Goal: Transaction & Acquisition: Obtain resource

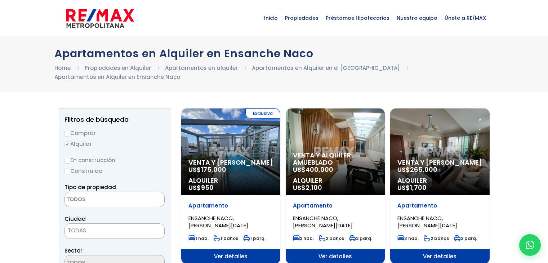
select select
click at [99, 199] on textarea "Search" at bounding box center [100, 199] width 70 height 15
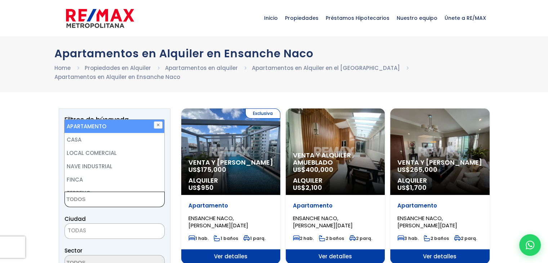
click at [100, 199] on textarea "Search" at bounding box center [100, 199] width 70 height 15
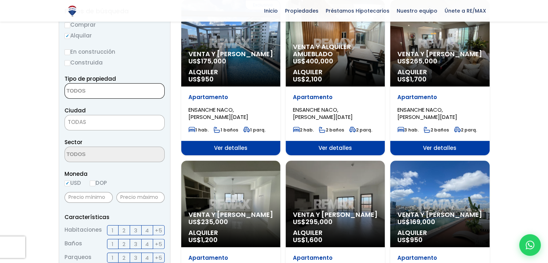
scroll to position [144, 0]
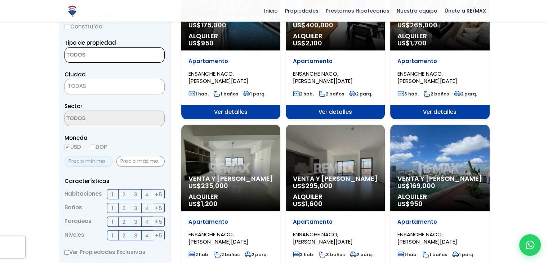
click at [92, 161] on input "text" at bounding box center [88, 161] width 48 height 11
type input "1,300"
click at [134, 162] on input "text" at bounding box center [140, 161] width 48 height 11
type input "1,300"
drag, startPoint x: 42, startPoint y: 162, endPoint x: 10, endPoint y: 162, distance: 31.7
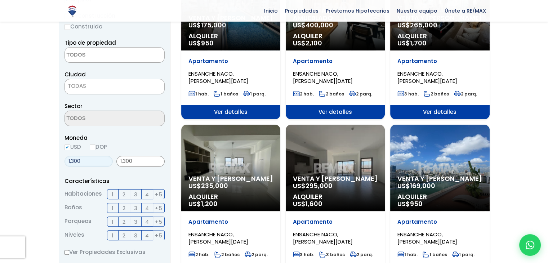
type input "0"
click at [126, 195] on label "2" at bounding box center [124, 194] width 12 height 10
click at [0, 0] on input "2" at bounding box center [0, 0] width 0 height 0
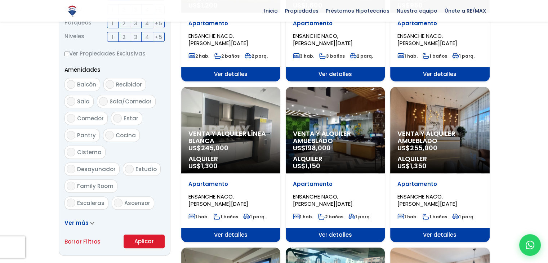
scroll to position [432, 0]
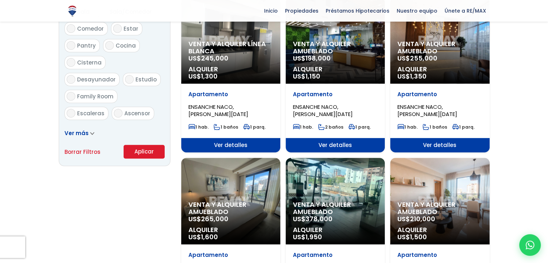
click at [147, 152] on button "Aplicar" at bounding box center [143, 152] width 41 height 14
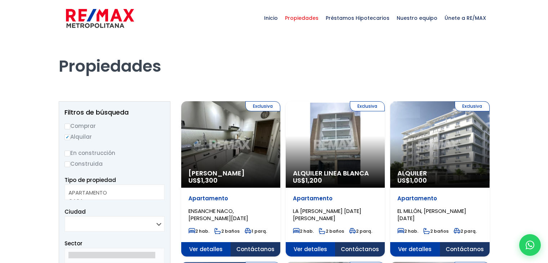
select select
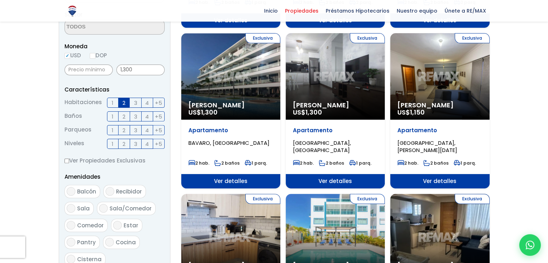
scroll to position [216, 0]
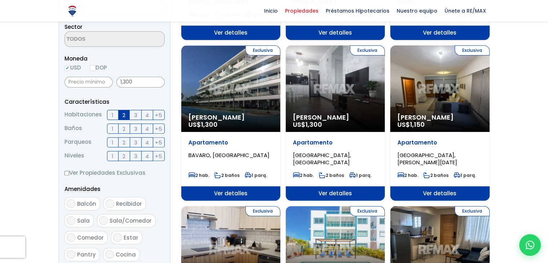
click at [438, 96] on div "Exclusiva Alquiler Amueblado US$ 1,150" at bounding box center [439, 88] width 99 height 86
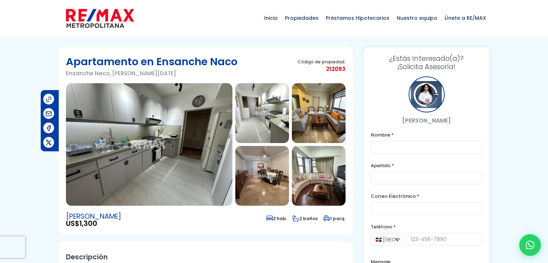
click at [266, 111] on img at bounding box center [262, 113] width 54 height 60
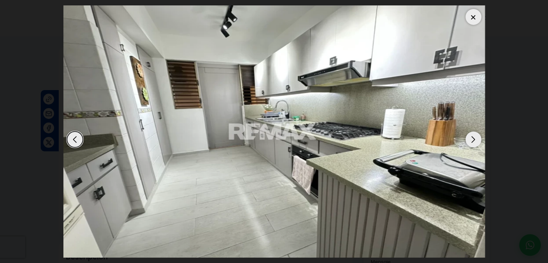
click at [473, 143] on div "Next slide" at bounding box center [473, 139] width 16 height 16
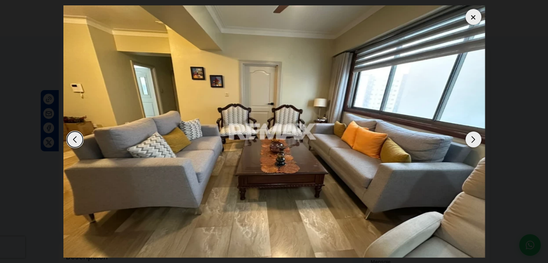
click at [473, 143] on div "Next slide" at bounding box center [473, 139] width 16 height 16
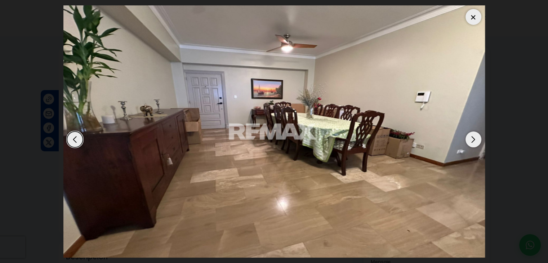
click at [473, 143] on div "Next slide" at bounding box center [473, 139] width 16 height 16
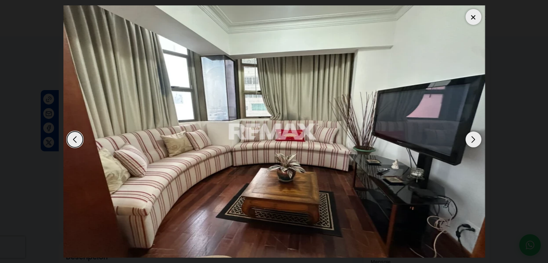
click at [473, 143] on div "Next slide" at bounding box center [473, 139] width 16 height 16
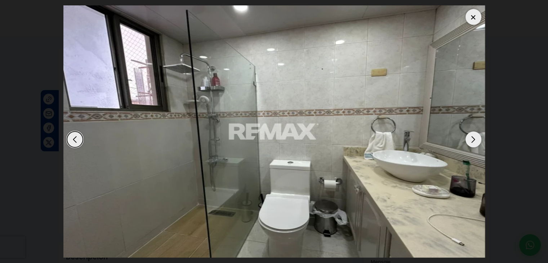
click at [473, 143] on div "Next slide" at bounding box center [473, 139] width 16 height 16
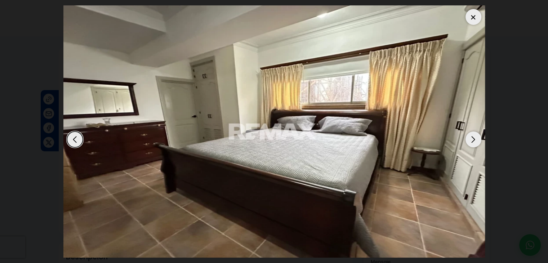
click at [473, 143] on div "Next slide" at bounding box center [473, 139] width 16 height 16
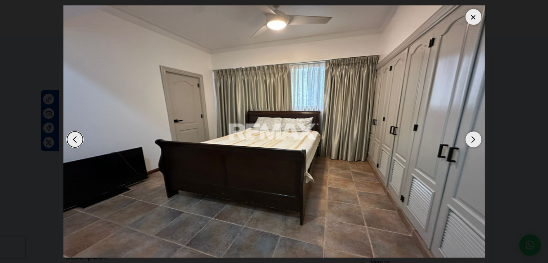
click at [473, 143] on div "Next slide" at bounding box center [473, 139] width 16 height 16
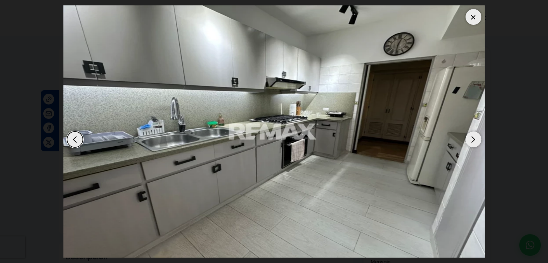
click at [473, 143] on div "Next slide" at bounding box center [473, 139] width 16 height 16
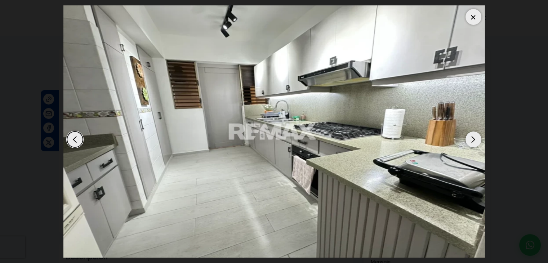
click at [473, 143] on div "Next slide" at bounding box center [473, 139] width 16 height 16
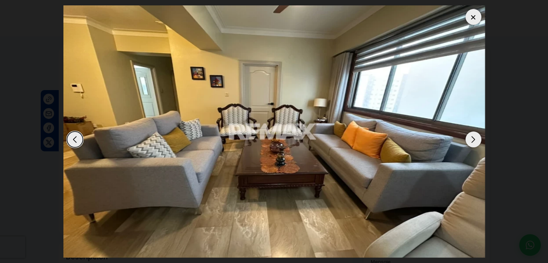
click at [473, 143] on div "Next slide" at bounding box center [473, 139] width 16 height 16
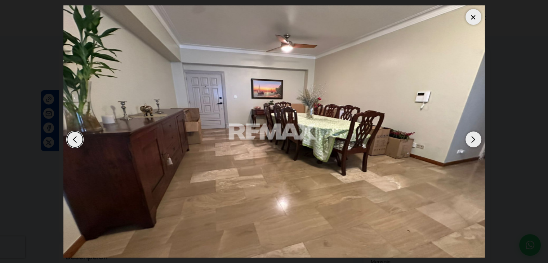
click at [473, 143] on div "Next slide" at bounding box center [473, 139] width 16 height 16
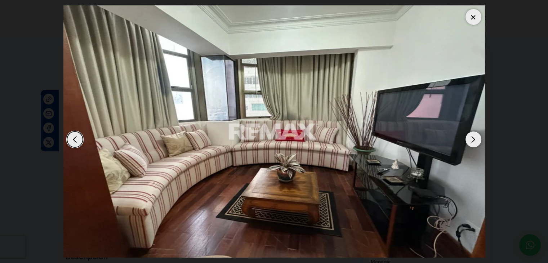
click at [473, 143] on div "Next slide" at bounding box center [473, 139] width 16 height 16
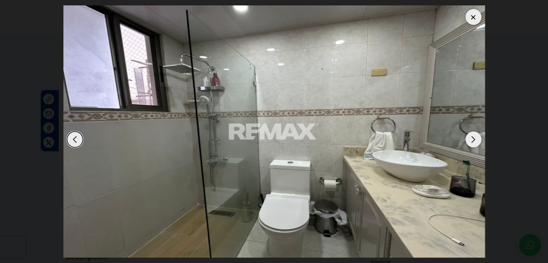
click at [71, 139] on div "Previous slide" at bounding box center [75, 139] width 16 height 16
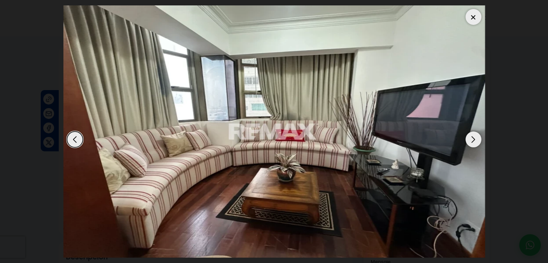
click at [472, 137] on div "Next slide" at bounding box center [473, 139] width 16 height 16
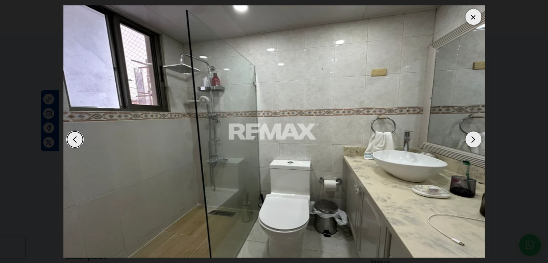
click at [473, 136] on div "Next slide" at bounding box center [473, 139] width 16 height 16
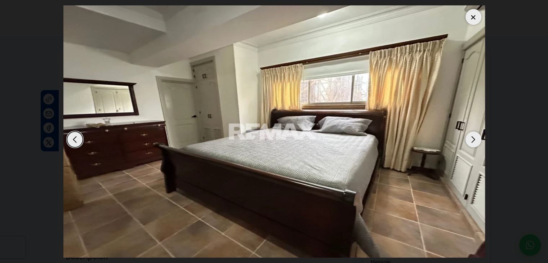
click at [473, 136] on div "Next slide" at bounding box center [473, 139] width 16 height 16
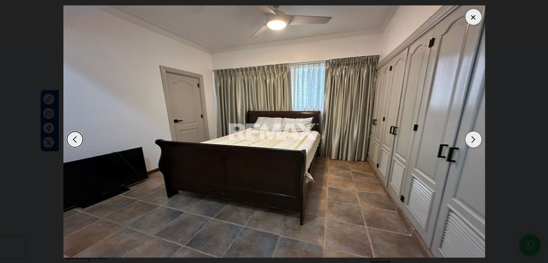
click at [473, 136] on div "Next slide" at bounding box center [473, 139] width 16 height 16
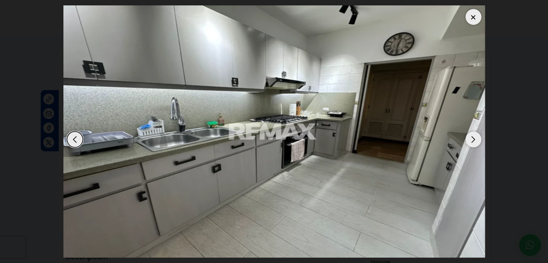
click at [473, 136] on div "Next slide" at bounding box center [473, 139] width 16 height 16
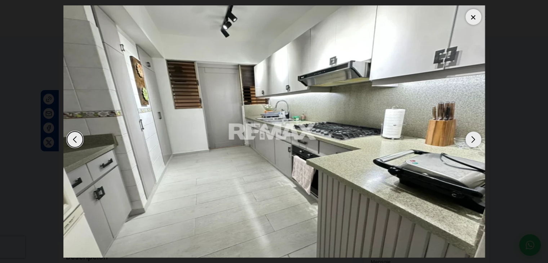
click at [473, 136] on div "Next slide" at bounding box center [473, 139] width 16 height 16
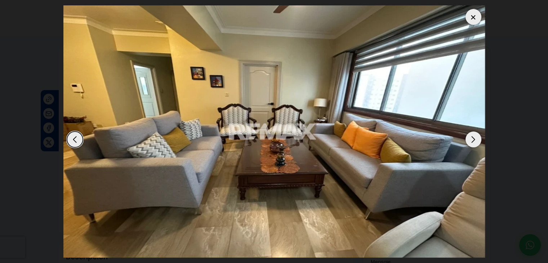
click at [468, 17] on div at bounding box center [473, 17] width 16 height 16
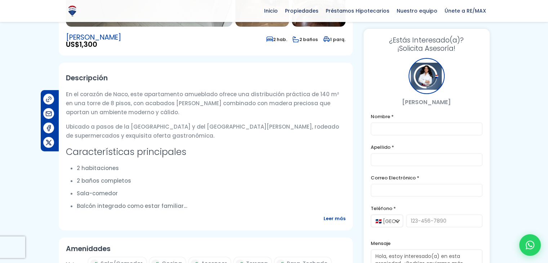
scroll to position [180, 0]
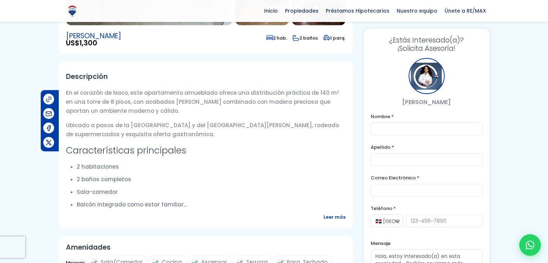
click at [449, 72] on div "[PERSON_NAME]" at bounding box center [426, 82] width 112 height 49
click at [432, 74] on div at bounding box center [426, 76] width 36 height 36
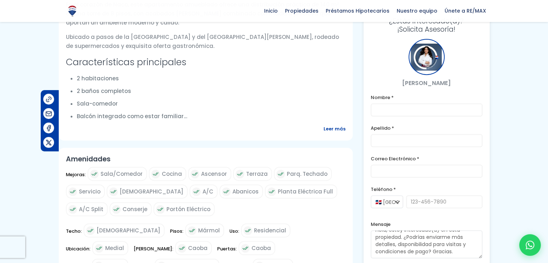
scroll to position [256, 0]
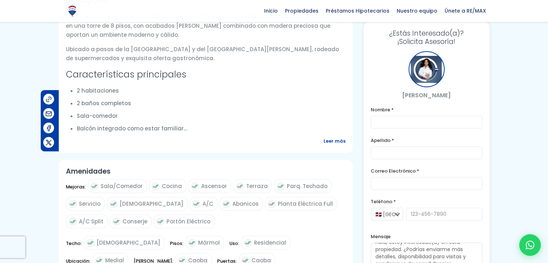
click at [329, 139] on span "Leer más" at bounding box center [334, 140] width 22 height 9
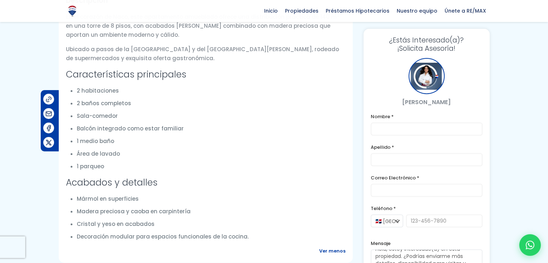
drag, startPoint x: 78, startPoint y: 91, endPoint x: 128, endPoint y: 91, distance: 50.0
click at [128, 91] on li "2 habitaciones" at bounding box center [211, 90] width 269 height 9
drag, startPoint x: 105, startPoint y: 110, endPoint x: 95, endPoint y: 107, distance: 11.1
click at [105, 110] on ul "2 habitaciones 2 baños completos Sala-comedor Balcón integrado como estar famil…" at bounding box center [211, 128] width 269 height 85
drag, startPoint x: 76, startPoint y: 102, endPoint x: 89, endPoint y: 117, distance: 19.4
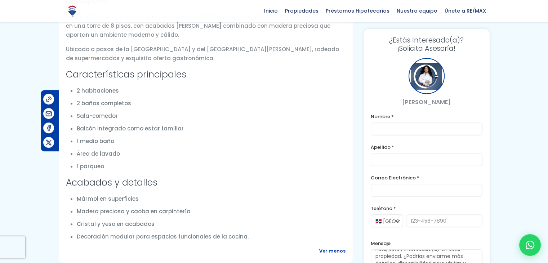
click at [132, 103] on li "2 baños completos" at bounding box center [211, 103] width 269 height 9
click at [74, 114] on div "En el corazón de Naco, este apartamento amueblado ofrece una distribución práct…" at bounding box center [205, 126] width 279 height 229
drag, startPoint x: 77, startPoint y: 116, endPoint x: 119, endPoint y: 116, distance: 41.8
click at [127, 114] on li "Sala-comedor" at bounding box center [211, 115] width 269 height 9
click at [81, 129] on li "Balcón integrado como estar familiar" at bounding box center [211, 128] width 269 height 9
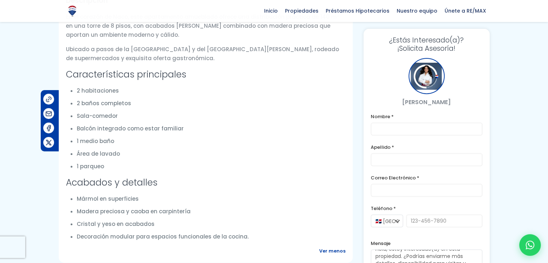
click at [77, 126] on li "Balcón integrado como estar familiar" at bounding box center [211, 128] width 269 height 9
click at [77, 127] on div "En el corazón de Naco, este apartamento amueblado ofrece una distribución práct…" at bounding box center [205, 126] width 279 height 229
drag, startPoint x: 77, startPoint y: 127, endPoint x: 135, endPoint y: 141, distance: 60.1
click at [184, 129] on li "Balcón integrado como estar familiar" at bounding box center [211, 128] width 269 height 9
drag, startPoint x: 109, startPoint y: 144, endPoint x: 81, endPoint y: 143, distance: 28.1
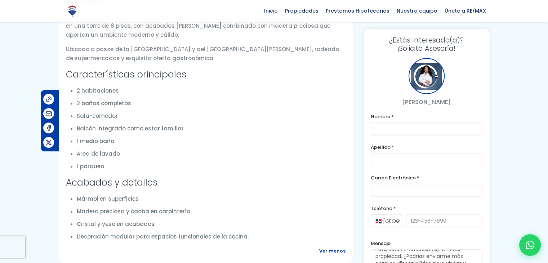
click at [108, 145] on li "1 medio baño" at bounding box center [211, 140] width 269 height 9
drag, startPoint x: 76, startPoint y: 140, endPoint x: 121, endPoint y: 141, distance: 45.0
click at [121, 141] on div "En el corazón de Naco, este apartamento amueblado ofrece una distribución práct…" at bounding box center [205, 126] width 279 height 229
click at [156, 134] on ul "2 habitaciones 2 baños completos Sala-comedor Balcón integrado como estar famil…" at bounding box center [211, 128] width 269 height 85
click at [223, 101] on li "2 baños completos" at bounding box center [211, 103] width 269 height 9
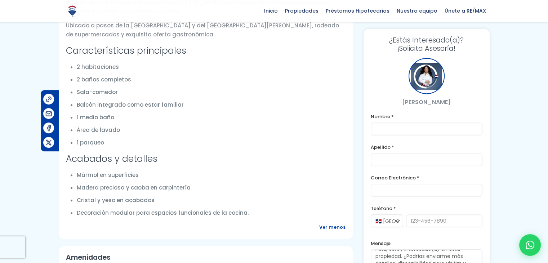
scroll to position [292, 0]
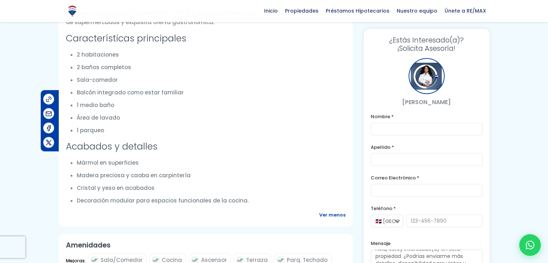
click at [246, 89] on li "Balcón integrado como estar familiar" at bounding box center [211, 92] width 269 height 9
click at [247, 89] on li "Balcón integrado como estar familiar" at bounding box center [211, 92] width 269 height 9
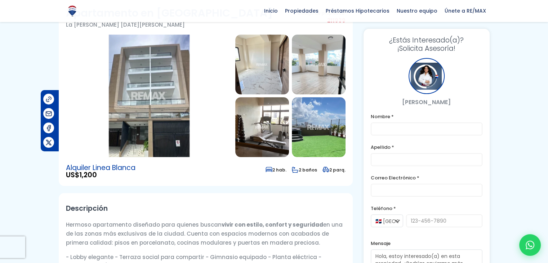
scroll to position [36, 0]
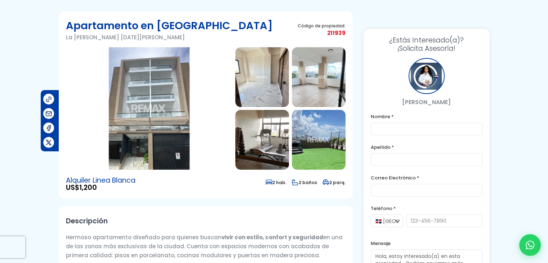
click at [147, 101] on img at bounding box center [149, 108] width 166 height 122
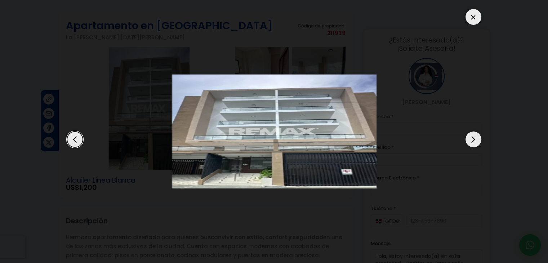
click at [473, 142] on div "Next slide" at bounding box center [473, 139] width 16 height 16
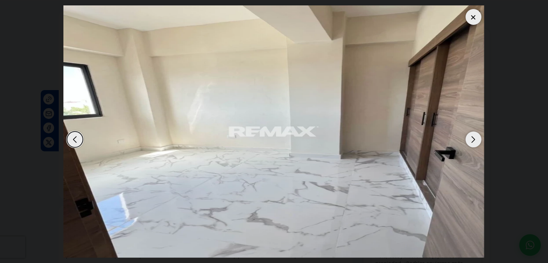
click at [473, 142] on div "Next slide" at bounding box center [473, 139] width 16 height 16
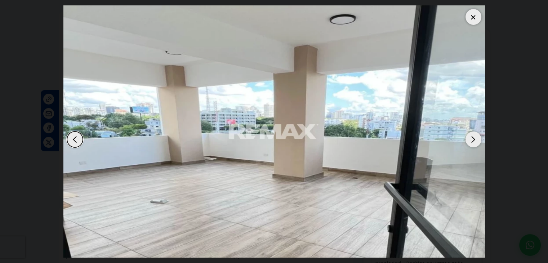
click at [466, 134] on div at bounding box center [273, 131] width 421 height 252
click at [475, 142] on div "Next slide" at bounding box center [473, 139] width 16 height 16
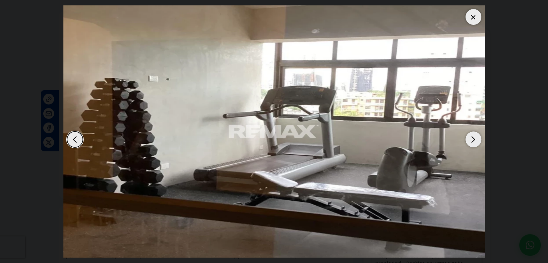
click at [475, 142] on div "Next slide" at bounding box center [473, 139] width 16 height 16
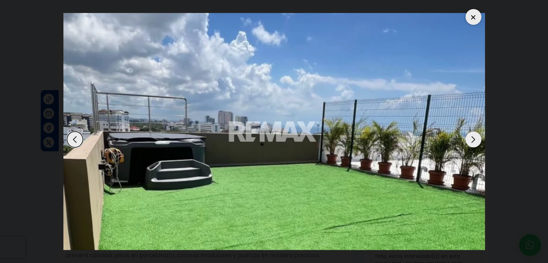
click at [475, 142] on div "Next slide" at bounding box center [473, 139] width 16 height 16
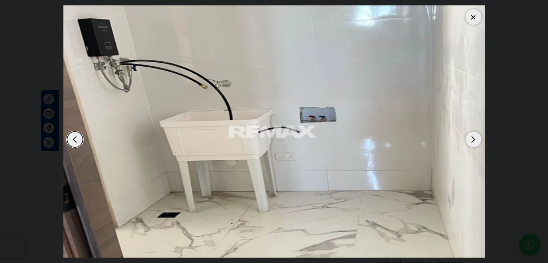
click at [469, 19] on div at bounding box center [473, 17] width 16 height 16
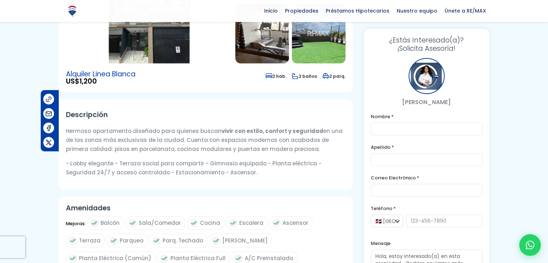
scroll to position [141, 0]
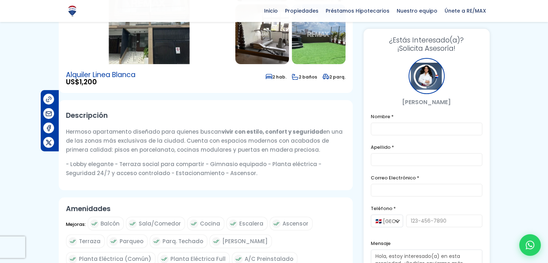
drag, startPoint x: 243, startPoint y: 172, endPoint x: 62, endPoint y: 130, distance: 186.3
click at [62, 130] on div "Descripción Hermoso apartamento diseñado para quienes buscan vivir con estilo, …" at bounding box center [206, 145] width 294 height 90
click at [106, 112] on h2 "Descripción" at bounding box center [205, 115] width 279 height 16
click at [75, 116] on h2 "Descripción" at bounding box center [205, 115] width 279 height 16
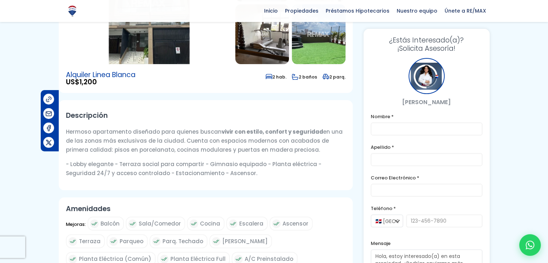
click at [76, 116] on h2 "Descripción" at bounding box center [205, 115] width 279 height 16
drag, startPoint x: 111, startPoint y: 134, endPoint x: 86, endPoint y: 134, distance: 25.6
click at [112, 134] on p "Hermoso apartamento diseñado para quienes buscan vivir con estilo, confort y se…" at bounding box center [205, 140] width 279 height 27
click at [82, 131] on p "Hermoso apartamento diseñado para quienes buscan vivir con estilo, confort y se…" at bounding box center [205, 140] width 279 height 27
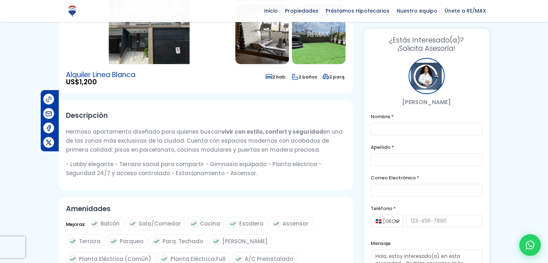
click at [113, 131] on p "Hermoso apartamento diseñado para quienes buscan vivir con estilo, confort y se…" at bounding box center [205, 140] width 279 height 27
click at [114, 131] on p "Hermoso apartamento diseñado para quienes buscan vivir con estilo, confort y se…" at bounding box center [205, 140] width 279 height 27
click at [138, 127] on p "Hermoso apartamento diseñado para quienes buscan vivir con estilo, confort y se…" at bounding box center [205, 140] width 279 height 27
click at [164, 131] on p "Hermoso apartamento diseñado para quienes buscan vivir con estilo, confort y se…" at bounding box center [205, 140] width 279 height 27
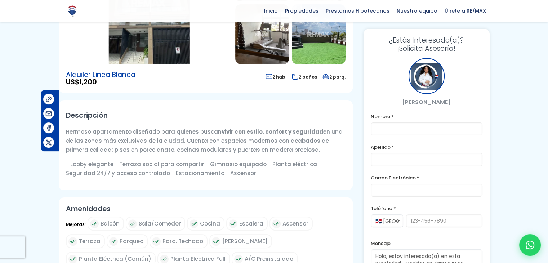
click at [164, 131] on p "Hermoso apartamento diseñado para quienes buscan vivir con estilo, confort y se…" at bounding box center [205, 140] width 279 height 27
click at [186, 134] on p "Hermoso apartamento diseñado para quienes buscan vivir con estilo, confort y se…" at bounding box center [205, 140] width 279 height 27
click at [221, 130] on strong "vivir con estilo, confort y seguridad" at bounding box center [272, 132] width 102 height 8
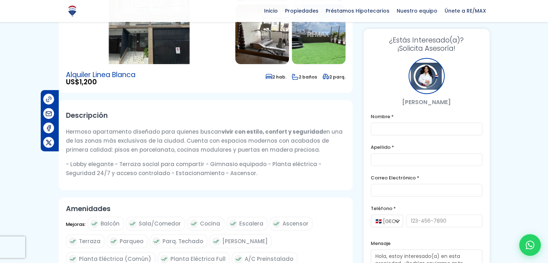
click at [265, 131] on strong "vivir con estilo, confort y seguridad" at bounding box center [272, 132] width 102 height 8
click at [300, 172] on p "- Lobby elegante - Terraza social para compartir - Gimnasio equipado - Planta e…" at bounding box center [205, 168] width 279 height 18
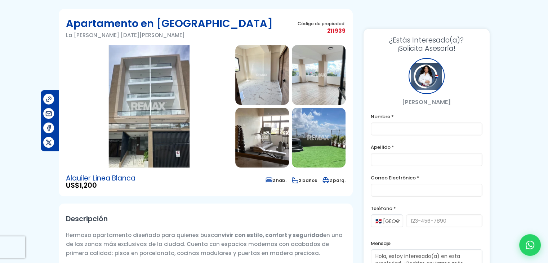
scroll to position [33, 0]
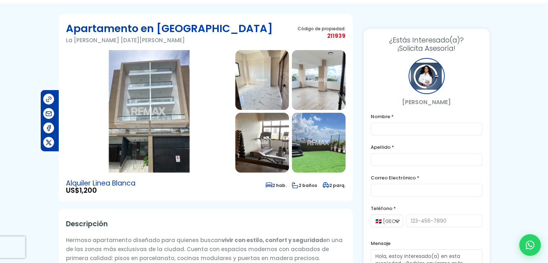
click at [196, 220] on h2 "Descripción" at bounding box center [205, 224] width 279 height 16
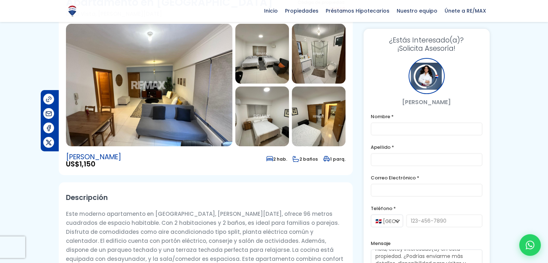
scroll to position [55, 0]
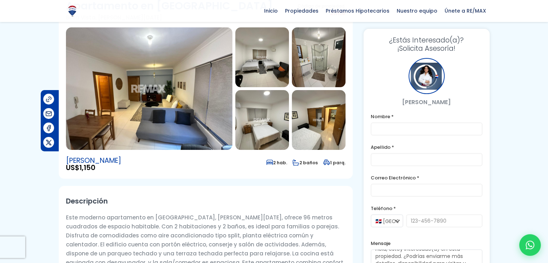
click at [252, 54] on img at bounding box center [262, 57] width 54 height 60
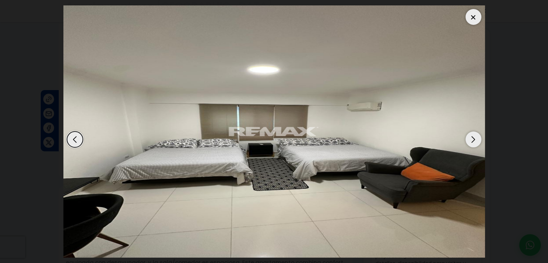
click at [475, 140] on div "Next slide" at bounding box center [473, 139] width 16 height 16
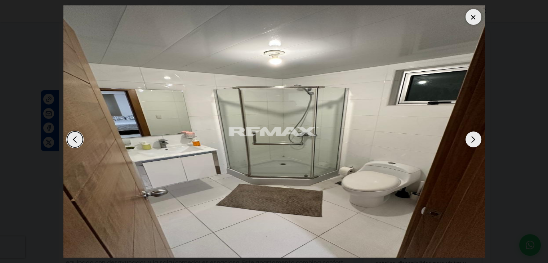
click at [475, 140] on div "Next slide" at bounding box center [473, 139] width 16 height 16
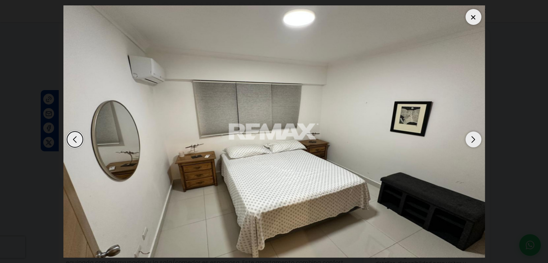
click at [475, 140] on div "Next slide" at bounding box center [473, 139] width 16 height 16
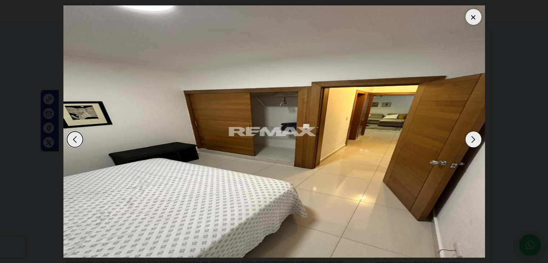
click at [475, 140] on div "Next slide" at bounding box center [473, 139] width 16 height 16
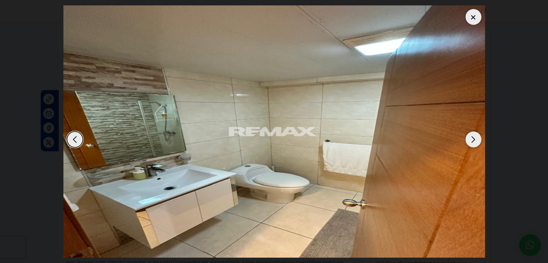
click at [475, 140] on div "Next slide" at bounding box center [473, 139] width 16 height 16
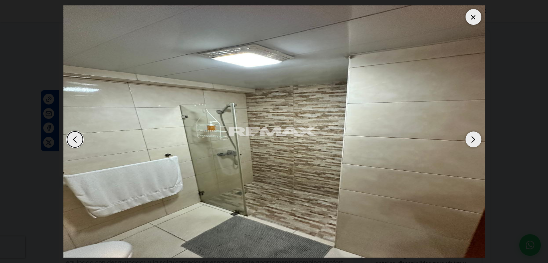
click at [475, 140] on div "Next slide" at bounding box center [473, 139] width 16 height 16
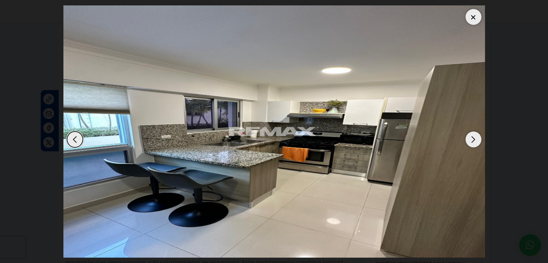
click at [475, 140] on div "Next slide" at bounding box center [473, 139] width 16 height 16
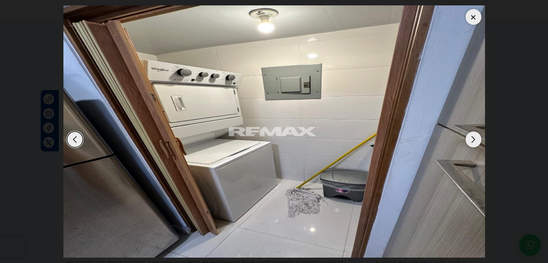
click at [475, 140] on div "Next slide" at bounding box center [473, 139] width 16 height 16
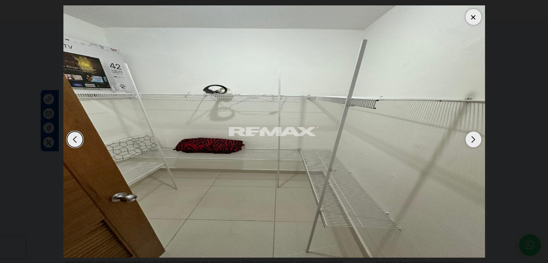
click at [475, 140] on div "Next slide" at bounding box center [473, 139] width 16 height 16
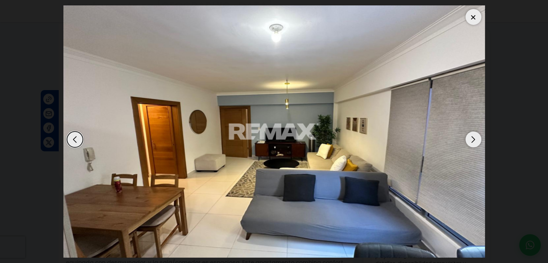
click at [475, 140] on div "Next slide" at bounding box center [473, 139] width 16 height 16
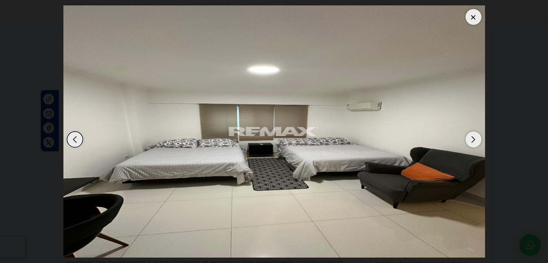
click at [475, 140] on div "Next slide" at bounding box center [473, 139] width 16 height 16
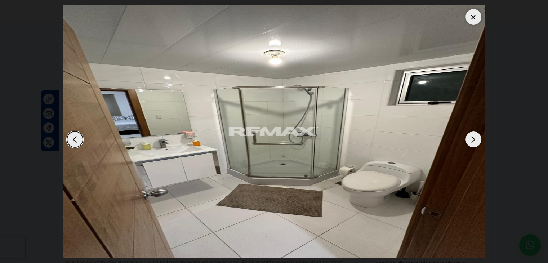
click at [490, 104] on dialog at bounding box center [274, 131] width 432 height 263
click at [472, 15] on div at bounding box center [473, 17] width 16 height 16
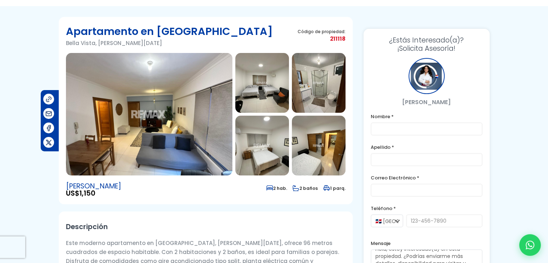
scroll to position [72, 0]
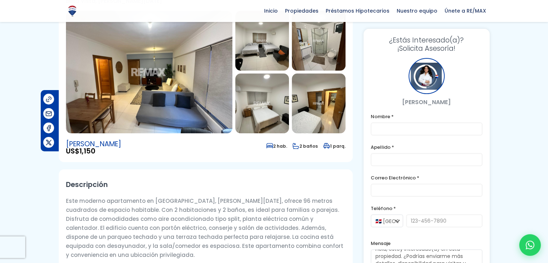
drag, startPoint x: 115, startPoint y: 156, endPoint x: 76, endPoint y: 144, distance: 40.5
click at [67, 142] on section "Apartamento en [GEOGRAPHIC_DATA], [PERSON_NAME][DATE] Código de propiedad: 2111…" at bounding box center [206, 68] width 294 height 187
click at [115, 155] on section "Apartamento en [GEOGRAPHIC_DATA], [PERSON_NAME][DATE] Código de propiedad: 2111…" at bounding box center [206, 68] width 294 height 187
click at [107, 156] on section "Apartamento en [GEOGRAPHIC_DATA], [PERSON_NAME][DATE] Código de propiedad: 2111…" at bounding box center [206, 68] width 294 height 187
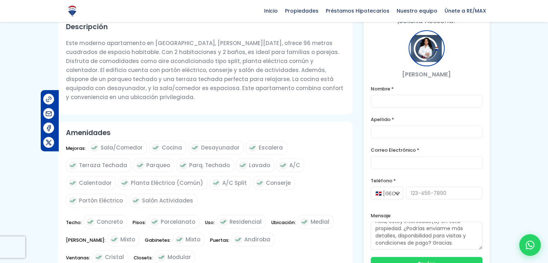
scroll to position [252, 0]
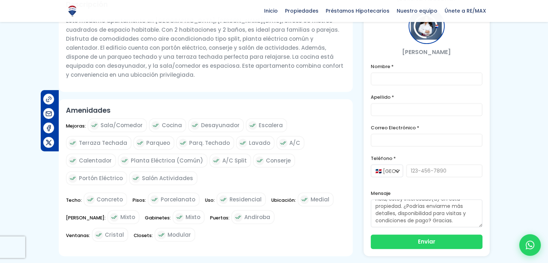
click at [244, 166] on div "Mejoras: Sala/Comedor Cocina Desayunador Escalera Terraza Techada [GEOGRAPHIC_D…" at bounding box center [205, 153] width 279 height 71
click at [390, 72] on input "text" at bounding box center [426, 78] width 112 height 13
click at [395, 72] on input "text" at bounding box center [426, 78] width 112 height 13
type input "[PERSON_NAME]"
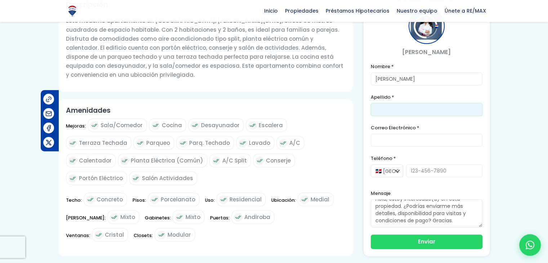
click at [385, 103] on input "text" at bounding box center [426, 109] width 112 height 13
type input "[PERSON_NAME]"
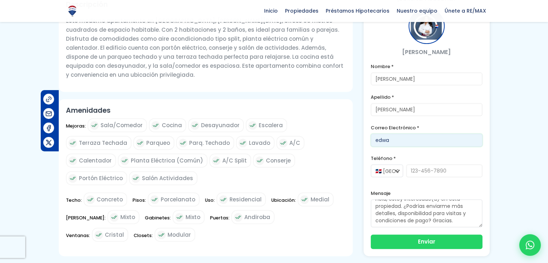
type input "[EMAIL_ADDRESS][DOMAIN_NAME]"
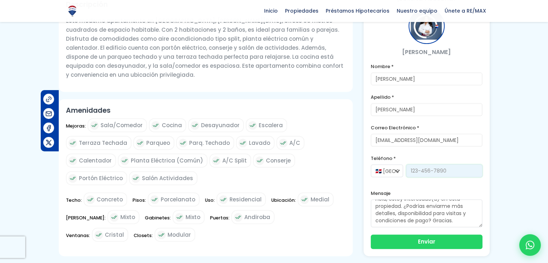
click at [426, 164] on input "tel" at bounding box center [444, 170] width 76 height 13
type input "8493596862"
click at [391, 164] on select "🇩🇴 [GEOGRAPHIC_DATA] +1 🇺🇸 [GEOGRAPHIC_DATA] +1 🇪🇸 [GEOGRAPHIC_DATA] +34" at bounding box center [386, 170] width 32 height 13
click at [392, 164] on select "🇩🇴 [GEOGRAPHIC_DATA] +1 🇺🇸 [GEOGRAPHIC_DATA] +1 🇪🇸 [GEOGRAPHIC_DATA] +34" at bounding box center [386, 170] width 32 height 13
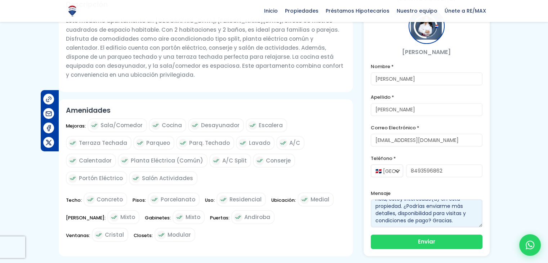
click at [405, 199] on textarea "Hola, estoy interesado(a) en esta propiedad. ¿Podrías enviarme más detalles, di…" at bounding box center [426, 213] width 112 height 28
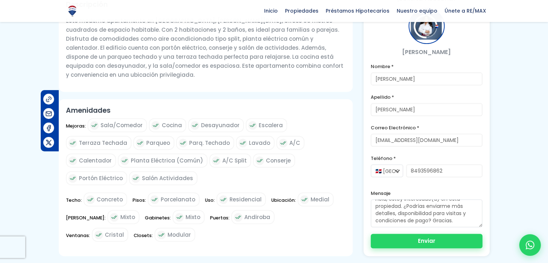
click at [418, 234] on button "Enviar" at bounding box center [426, 241] width 112 height 14
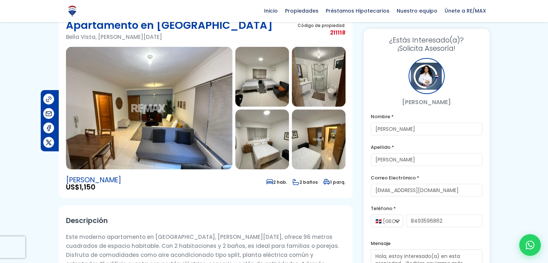
scroll to position [0, 0]
